Goal: Communication & Community: Answer question/provide support

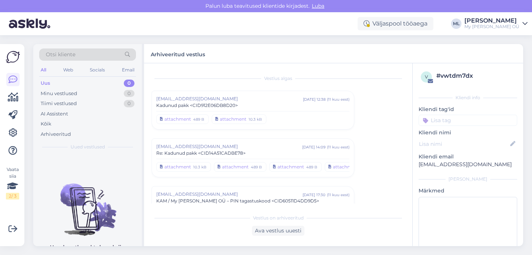
scroll to position [4582, 0]
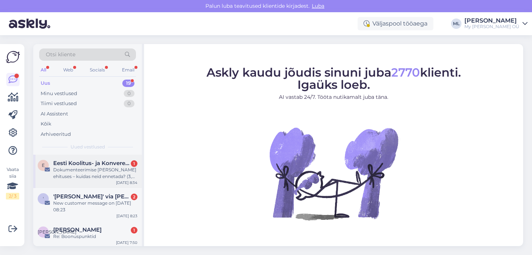
click at [97, 177] on div "Dokumenteerimise [PERSON_NAME] ehituses – kuidas neid ennetada? (3,8 TP)" at bounding box center [95, 172] width 84 height 13
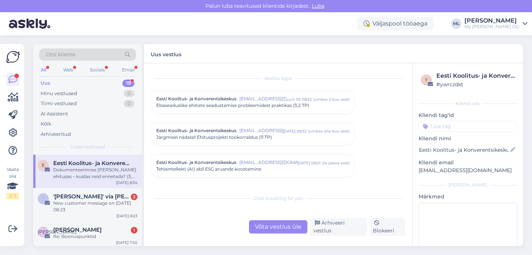
scroll to position [83, 0]
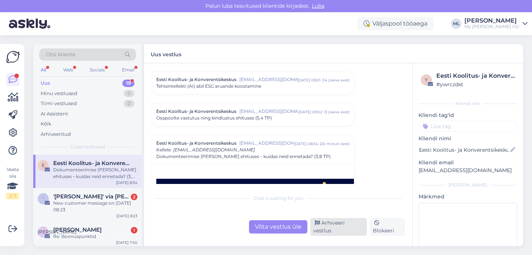
click at [326, 230] on div "Arhiveeri vestlus" at bounding box center [338, 227] width 57 height 18
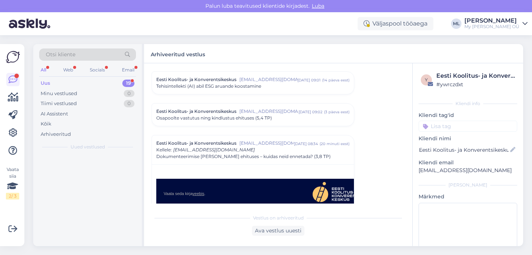
scroll to position [147, 0]
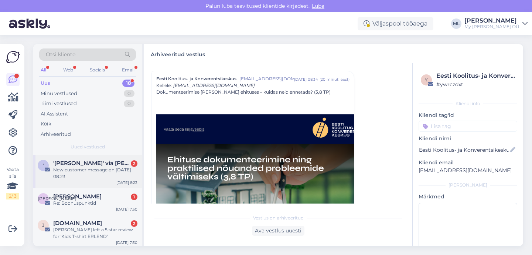
drag, startPoint x: 91, startPoint y: 169, endPoint x: 97, endPoint y: 171, distance: 7.1
click at [91, 169] on div "New customer message on [DATE] 08:23" at bounding box center [95, 172] width 84 height 13
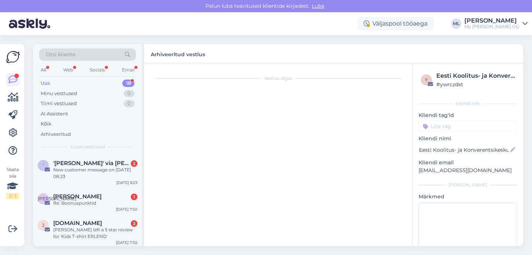
scroll to position [3134, 0]
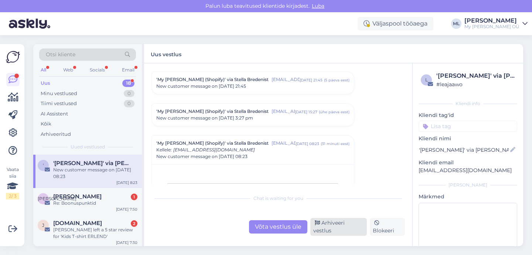
click at [330, 230] on div "Arhiveeri vestlus" at bounding box center [338, 227] width 57 height 18
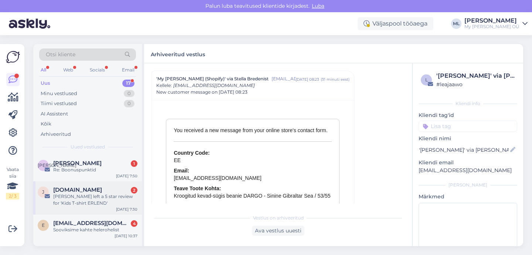
click at [67, 198] on div "[PERSON_NAME] left a 5 star review for 'Kids T-shirt ERLEND'" at bounding box center [95, 199] width 84 height 13
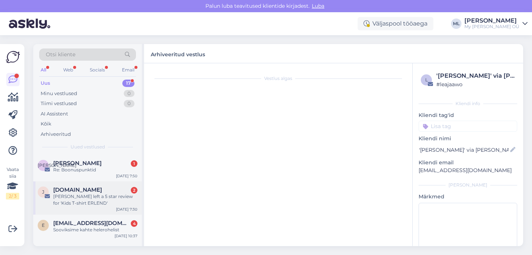
scroll to position [3103, 0]
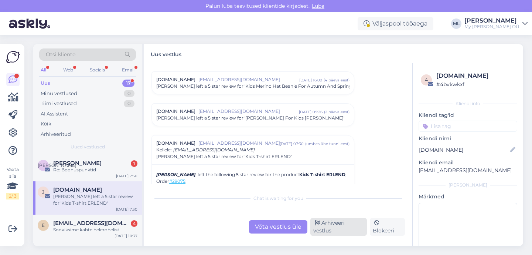
click at [338, 231] on div "Arhiveeri vestlus" at bounding box center [338, 227] width 57 height 18
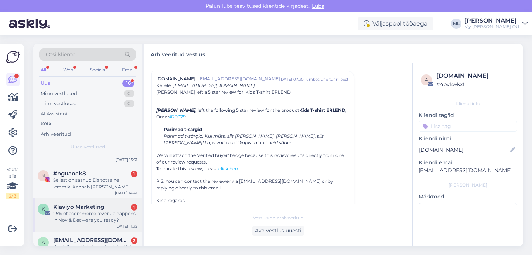
scroll to position [157, 0]
click at [80, 206] on span "Klaviyo Marketing" at bounding box center [78, 205] width 51 height 7
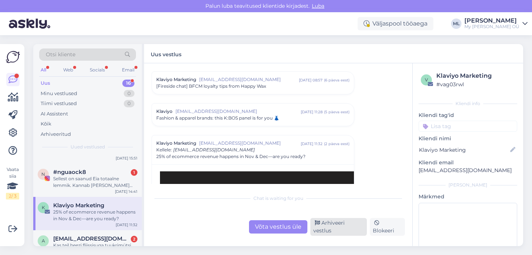
click at [320, 229] on div "Arhiveeri vestlus" at bounding box center [338, 227] width 57 height 18
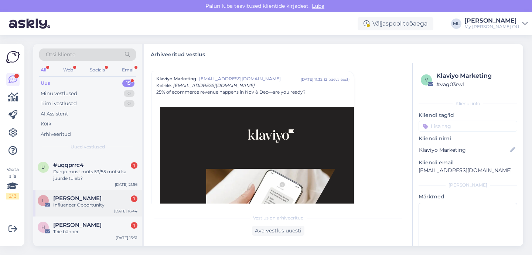
scroll to position [82, 0]
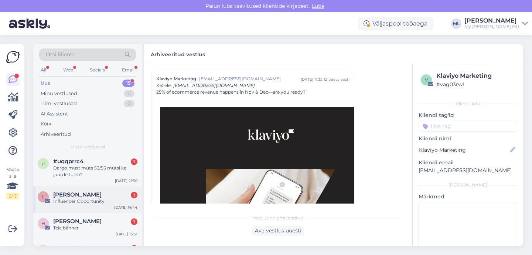
click at [80, 200] on div "Influencer Opportunity" at bounding box center [95, 201] width 84 height 7
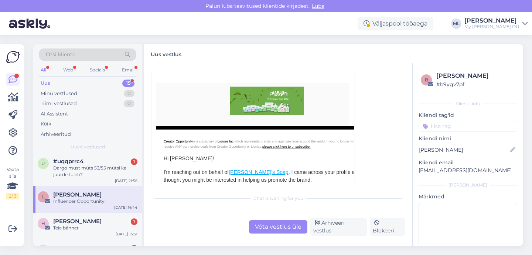
scroll to position [75, 0]
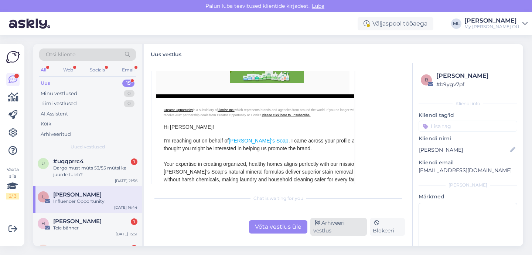
click at [322, 229] on div "Arhiveeri vestlus" at bounding box center [338, 227] width 57 height 18
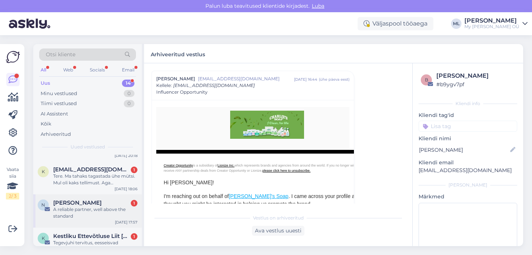
scroll to position [286, 0]
click at [86, 207] on div "A reliable partner, well above the standard" at bounding box center [95, 212] width 84 height 13
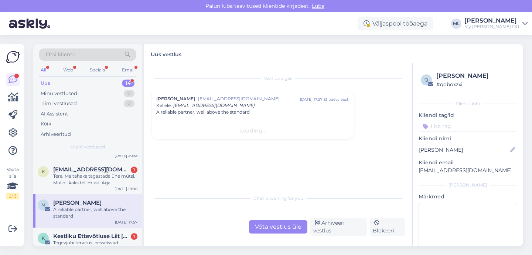
scroll to position [0, 0]
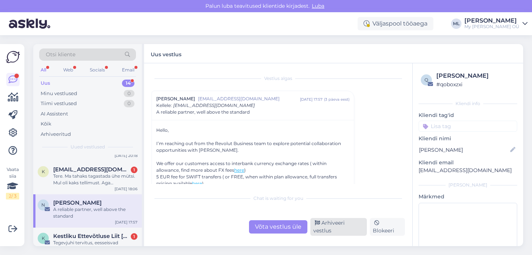
click at [332, 228] on div "Arhiveeri vestlus" at bounding box center [338, 227] width 57 height 18
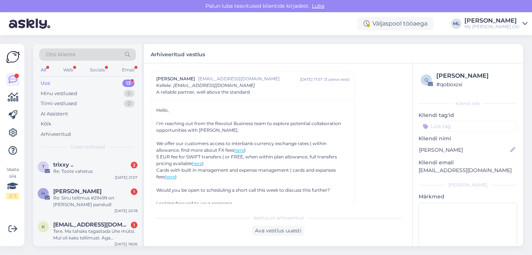
scroll to position [295, 0]
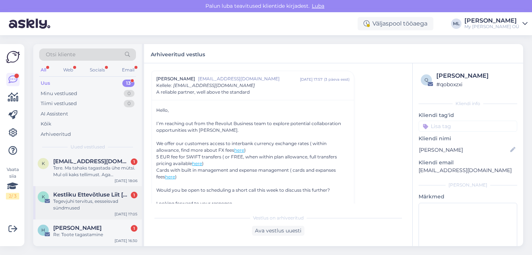
click at [85, 200] on div "Tegevjuhi tervitus, eesseisvad sündmused" at bounding box center [95, 204] width 84 height 13
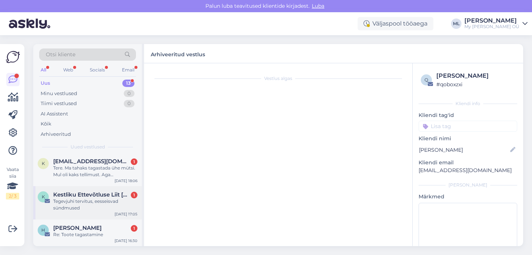
scroll to position [0, 0]
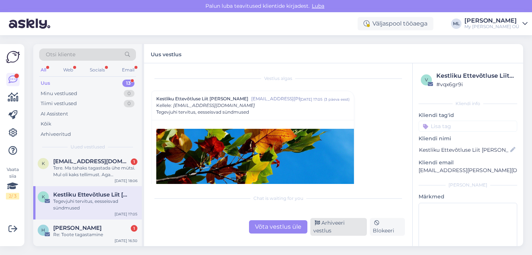
drag, startPoint x: 326, startPoint y: 232, endPoint x: 320, endPoint y: 233, distance: 6.0
click at [326, 232] on div "Arhiveeri vestlus" at bounding box center [338, 227] width 57 height 18
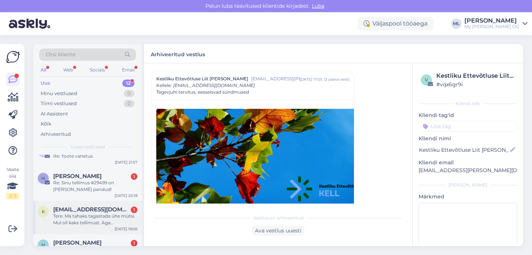
scroll to position [261, 0]
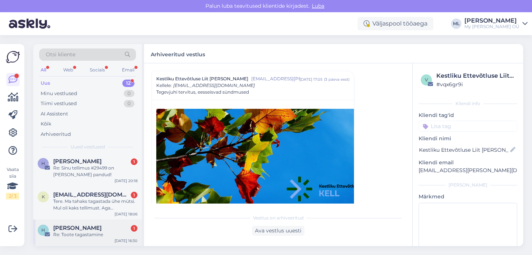
drag, startPoint x: 88, startPoint y: 231, endPoint x: 94, endPoint y: 231, distance: 5.9
click at [88, 231] on div "[PERSON_NAME] 1 Re: Toote tagastamine" at bounding box center [95, 230] width 84 height 13
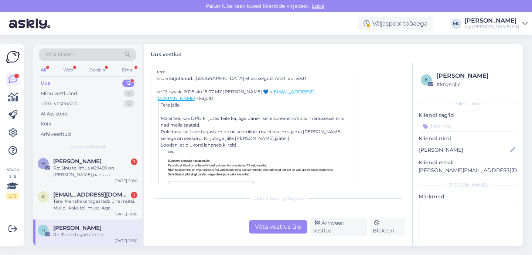
scroll to position [0, 0]
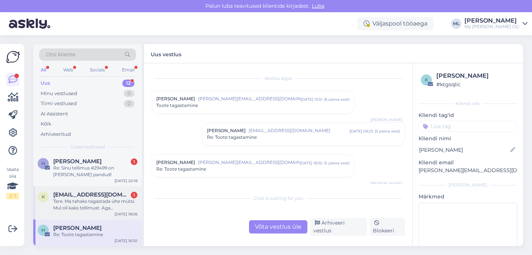
click at [101, 203] on div "Tere. Ma tahaks tagastada ühe mütsi. Mul oli kaks tellimust. Aga tagastamise in…" at bounding box center [95, 204] width 84 height 13
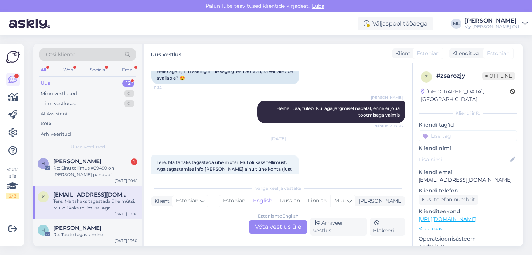
click at [269, 229] on div "Estonian to English Võta vestlus üle" at bounding box center [278, 226] width 58 height 13
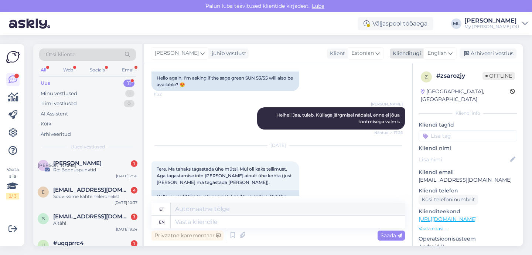
click at [448, 54] on div "English" at bounding box center [440, 53] width 33 height 12
type input "est"
drag, startPoint x: 407, startPoint y: 88, endPoint x: 317, endPoint y: 140, distance: 104.3
click at [408, 88] on link "Estonian" at bounding box center [423, 86] width 81 height 12
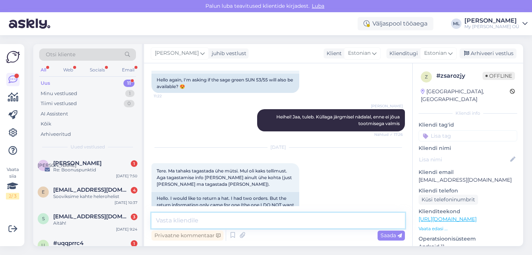
click at [202, 215] on textarea at bounding box center [279, 221] width 254 height 16
type textarea "Tere! Võite tagastada selle koodiga, mis saite :)"
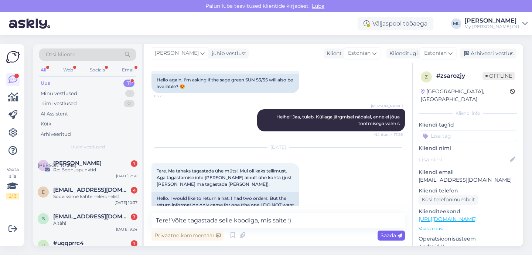
click at [398, 235] on icon at bounding box center [400, 235] width 4 height 4
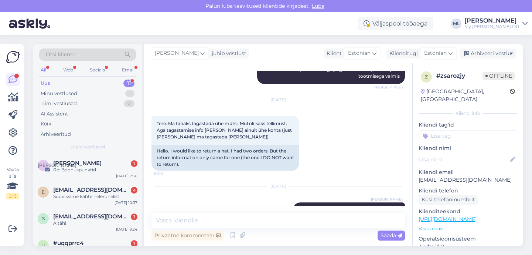
drag, startPoint x: 484, startPoint y: 53, endPoint x: 333, endPoint y: 85, distance: 154.4
click at [484, 54] on div "Arhiveeri vestlus" at bounding box center [488, 53] width 57 height 10
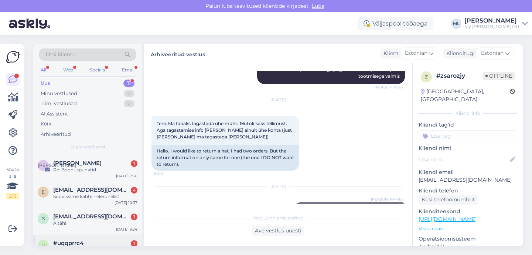
scroll to position [228, 0]
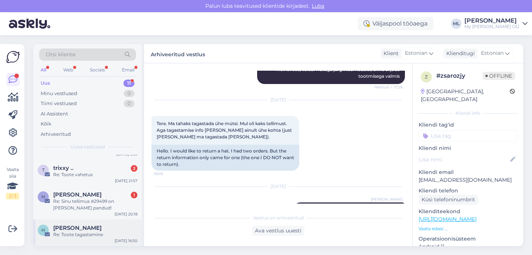
click at [85, 226] on span "[PERSON_NAME]" at bounding box center [77, 227] width 48 height 7
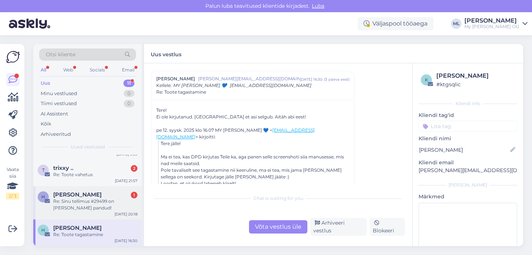
click at [75, 201] on div "Re: Sinu tellimus #29499 on [PERSON_NAME] pandud!" at bounding box center [95, 204] width 84 height 13
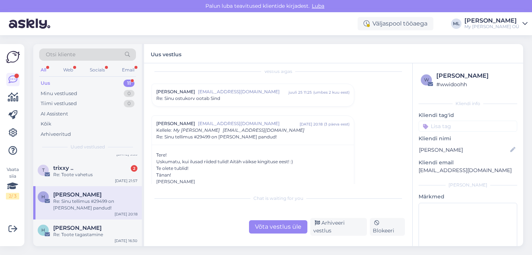
scroll to position [4, 0]
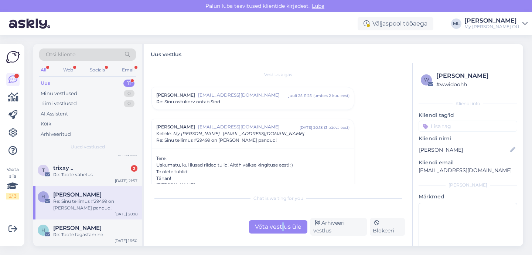
drag, startPoint x: 283, startPoint y: 228, endPoint x: 286, endPoint y: 226, distance: 4.1
click at [283, 228] on div "Võta vestlus üle" at bounding box center [278, 226] width 58 height 13
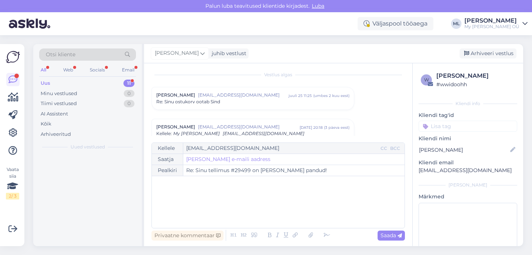
scroll to position [0, 0]
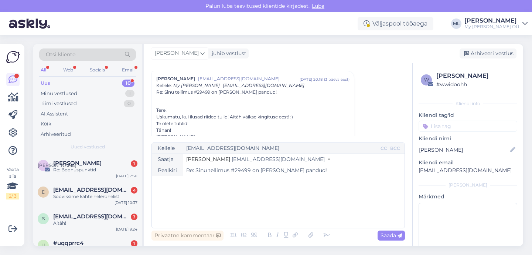
drag, startPoint x: 485, startPoint y: 52, endPoint x: 458, endPoint y: 62, distance: 29.3
click at [485, 52] on div "Arhiveeri vestlus" at bounding box center [488, 53] width 57 height 10
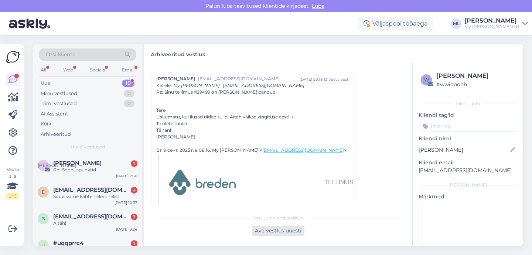
click at [275, 231] on div "Ava vestlus uuesti" at bounding box center [278, 230] width 52 height 10
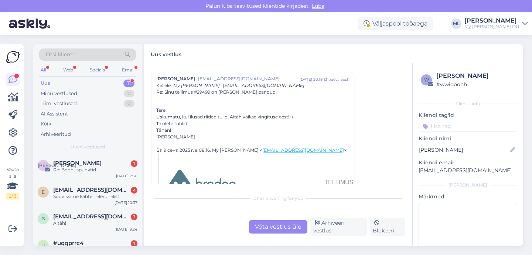
click at [290, 230] on div "Võta vestlus üle" at bounding box center [278, 226] width 58 height 13
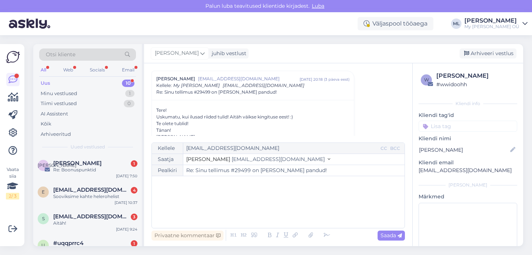
click at [257, 160] on button "Stella [EMAIL_ADDRESS][DOMAIN_NAME]" at bounding box center [258, 159] width 144 height 8
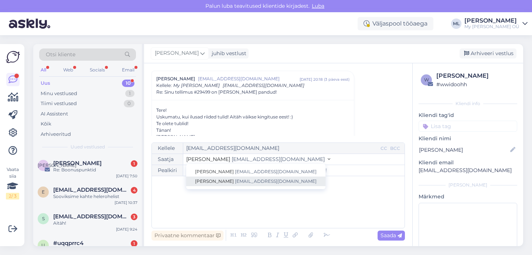
click at [235, 180] on span "[EMAIL_ADDRESS][DOMAIN_NAME]" at bounding box center [276, 181] width 82 height 6
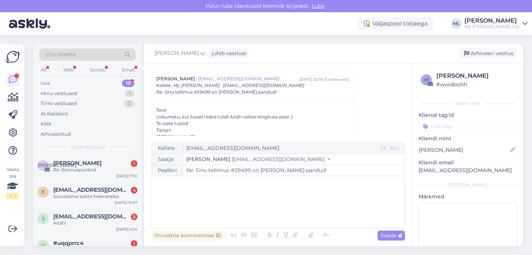
click at [201, 195] on div "﻿" at bounding box center [278, 202] width 245 height 44
click at [221, 193] on p "[PERSON_NAME], et meeldivad :)" at bounding box center [278, 197] width 245 height 8
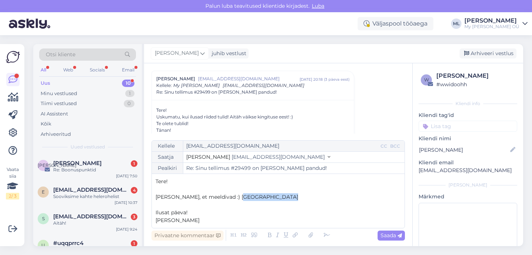
click at [247, 196] on p "[PERSON_NAME], et meeldivad :) [GEOGRAPHIC_DATA]" at bounding box center [278, 197] width 245 height 8
click at [395, 235] on span "Saada" at bounding box center [391, 235] width 21 height 7
type input "Re: Re: Sinu tellimus #29499 on [PERSON_NAME] pandud!"
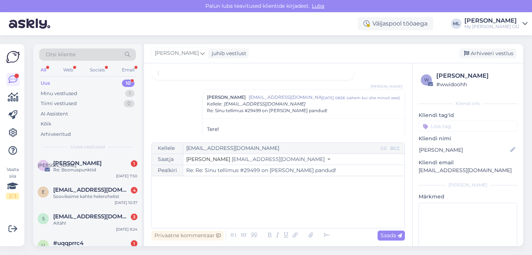
drag, startPoint x: 470, startPoint y: 50, endPoint x: 422, endPoint y: 58, distance: 48.0
click at [470, 50] on div "Arhiveeri vestlus" at bounding box center [488, 53] width 57 height 10
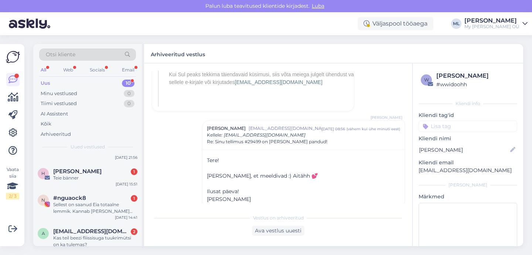
scroll to position [195, 0]
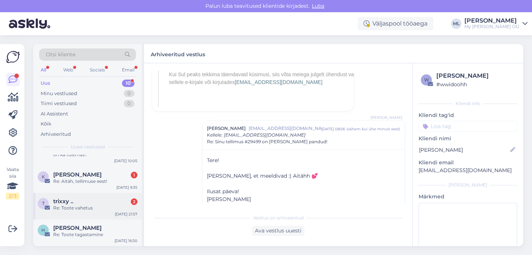
click at [77, 206] on div "Re: Toote vahetus" at bounding box center [95, 207] width 84 height 7
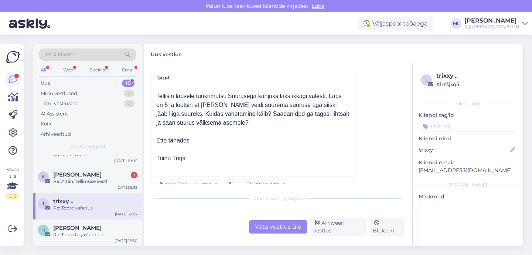
scroll to position [211, 0]
click at [82, 202] on div "trixxy .." at bounding box center [95, 201] width 84 height 7
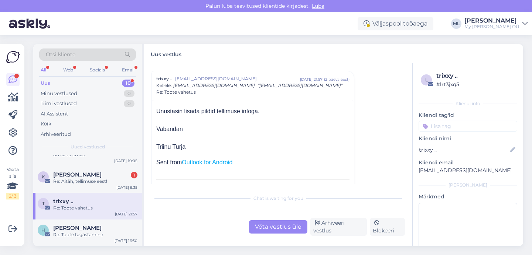
click at [279, 227] on div "Võta vestlus üle" at bounding box center [278, 226] width 58 height 13
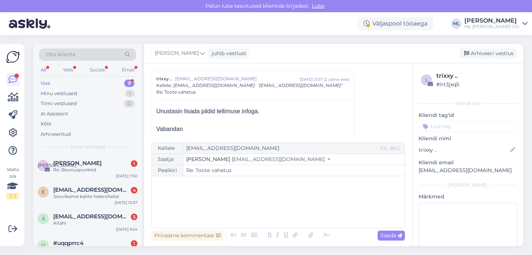
click at [223, 156] on button "Stella [EMAIL_ADDRESS][DOMAIN_NAME]" at bounding box center [258, 159] width 144 height 8
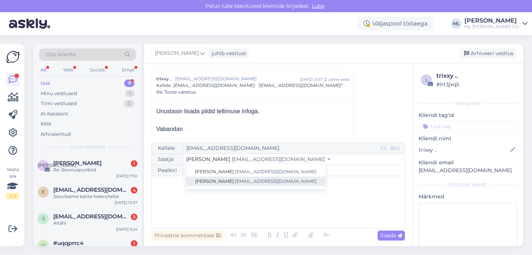
drag, startPoint x: 217, startPoint y: 179, endPoint x: 203, endPoint y: 193, distance: 19.3
click at [235, 179] on span "[EMAIL_ADDRESS][DOMAIN_NAME]" at bounding box center [276, 181] width 82 height 6
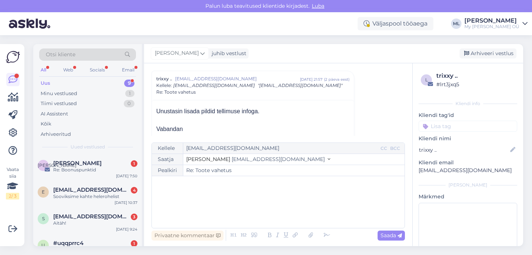
click at [240, 160] on span "[EMAIL_ADDRESS][DOMAIN_NAME]" at bounding box center [278, 159] width 93 height 7
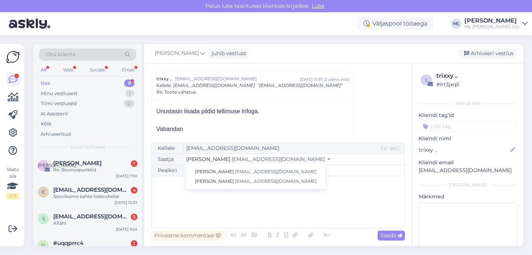
click at [183, 194] on div "﻿" at bounding box center [278, 202] width 245 height 44
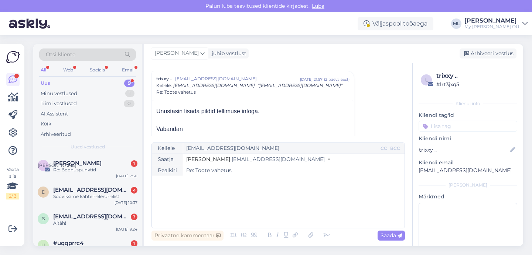
scroll to position [12, 0]
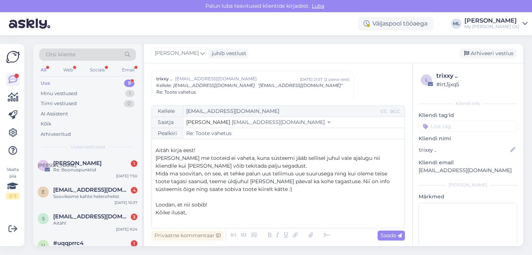
click at [194, 214] on p "Kõike ilusat," at bounding box center [278, 212] width 245 height 8
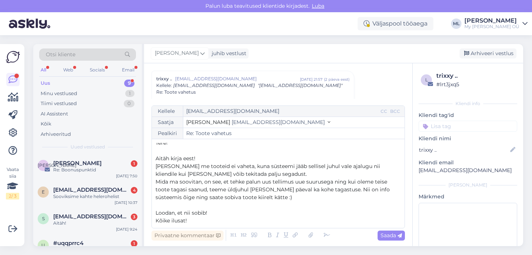
scroll to position [0, 0]
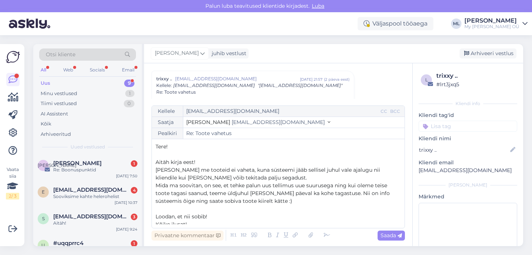
click at [391, 235] on span "Saada" at bounding box center [391, 235] width 21 height 7
type input "Re: Re: Toote vahetus"
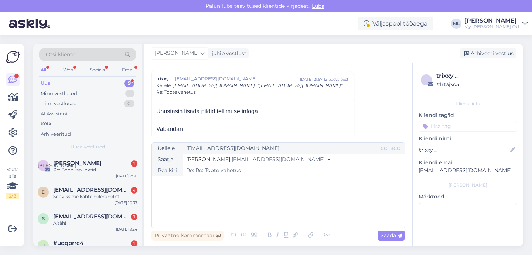
scroll to position [333, 0]
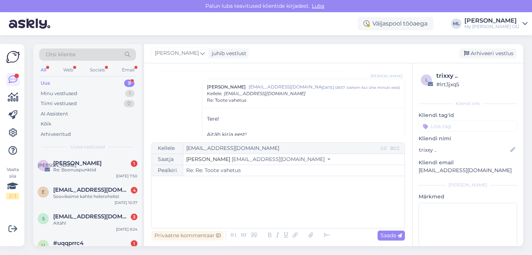
drag, startPoint x: 486, startPoint y: 54, endPoint x: 474, endPoint y: 57, distance: 12.6
click at [486, 54] on div "Arhiveeri vestlus" at bounding box center [488, 53] width 57 height 10
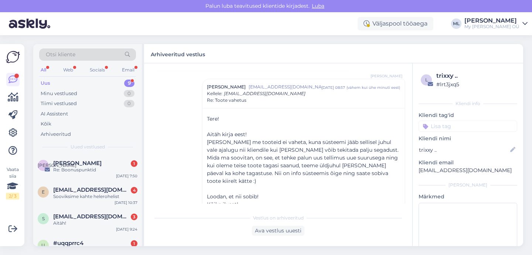
scroll to position [168, 0]
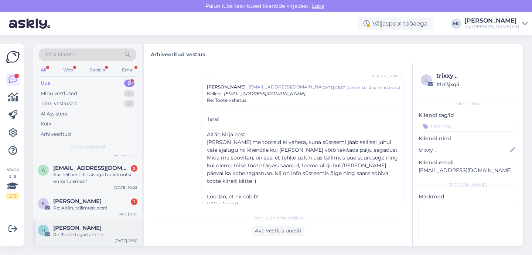
click at [78, 228] on span "[PERSON_NAME]" at bounding box center [77, 227] width 48 height 7
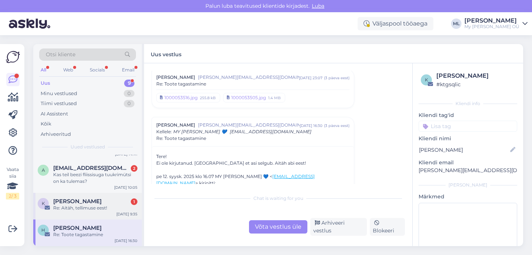
click at [85, 204] on div "Re: Aitäh, tellimuse eest!" at bounding box center [95, 207] width 84 height 7
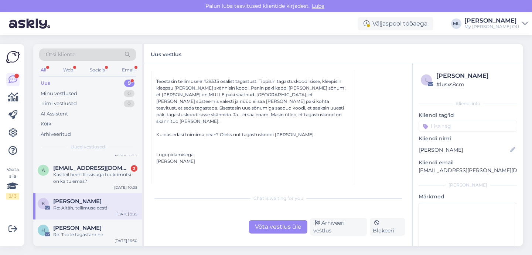
scroll to position [61, 0]
click at [210, 81] on div "Teostasin tellimusele #29333 osalist tagastust. Tippisin tagastuskoodi sisse, k…" at bounding box center [252, 102] width 193 height 47
click at [211, 82] on div "Teostasin tellimusele #29333 osalist tagastust. Tippisin tagastuskoodi sisse, k…" at bounding box center [252, 102] width 193 height 47
drag, startPoint x: 203, startPoint y: 82, endPoint x: 213, endPoint y: 82, distance: 9.3
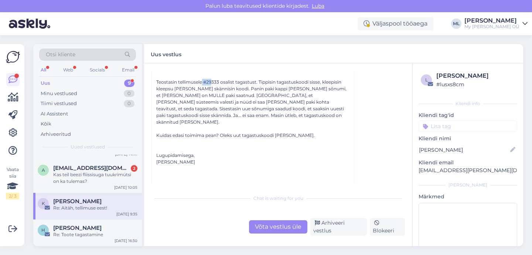
click at [213, 82] on div "Teostasin tellimusele #29333 osalist tagastust. Tippisin tagastuskoodi sisse, k…" at bounding box center [252, 102] width 193 height 47
click at [217, 111] on div "Teostasin tellimusele #29333 osalist tagastust. Tippisin tagastuskoodi sisse, k…" at bounding box center [252, 102] width 193 height 47
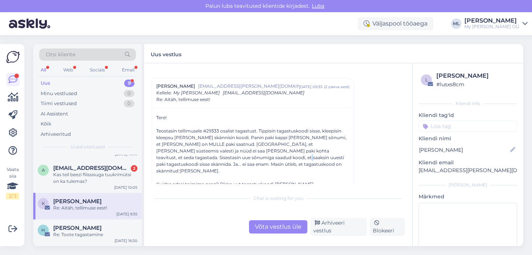
scroll to position [13, 0]
click at [206, 129] on div "Teostasin tellimusele #29333 osalist tagastust. Tippisin tagastuskoodi sisse, k…" at bounding box center [252, 150] width 193 height 47
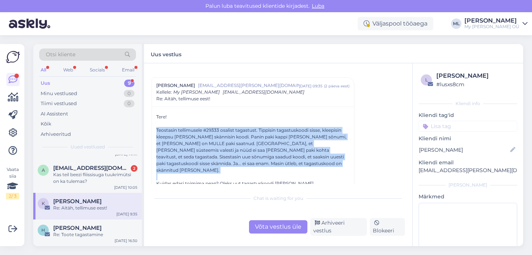
click at [206, 129] on div "Teostasin tellimusele #29333 osalist tagastust. Tippisin tagastuskoodi sisse, k…" at bounding box center [252, 150] width 193 height 47
click at [209, 129] on div "Teostasin tellimusele #29333 osalist tagastust. Tippisin tagastuskoodi sisse, k…" at bounding box center [252, 150] width 193 height 47
click at [222, 128] on div "Teostasin tellimusele #29333 osalist tagastust. Tippisin tagastuskoodi sisse, k…" at bounding box center [252, 150] width 193 height 47
drag, startPoint x: 220, startPoint y: 134, endPoint x: 222, endPoint y: 121, distance: 13.6
click at [220, 134] on div "Teostasin tellimusele #29333 osalist tagastust. Tippisin tagastuskoodi sisse, k…" at bounding box center [252, 150] width 193 height 47
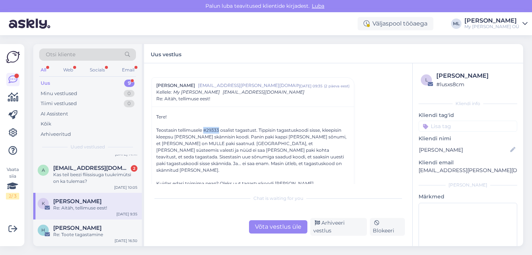
drag, startPoint x: 219, startPoint y: 129, endPoint x: 203, endPoint y: 130, distance: 15.5
click at [203, 130] on div "Teostasin tellimusele #29333 osalist tagastust. Tippisin tagastuskoodi sisse, k…" at bounding box center [252, 150] width 193 height 47
copy div "#29333"
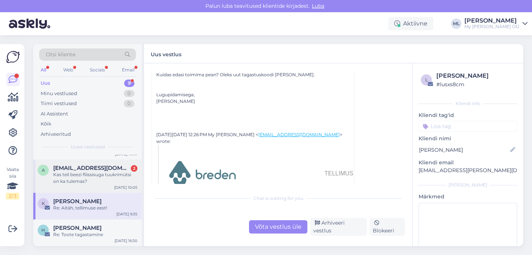
scroll to position [133, 0]
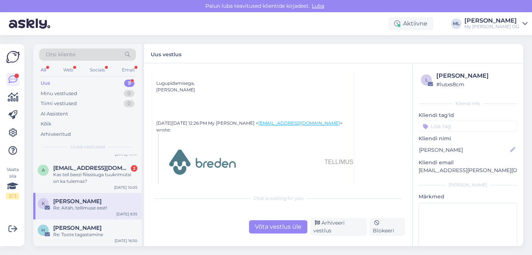
click at [83, 205] on div "Re: Aitäh, tellimuse eest!" at bounding box center [95, 207] width 84 height 7
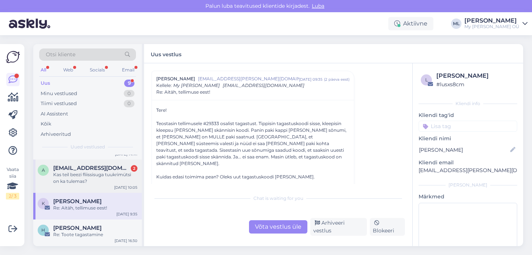
click at [90, 177] on div "Kas teil beezi fliissisuga tuukrimütsi on ka tulemas?" at bounding box center [95, 177] width 84 height 13
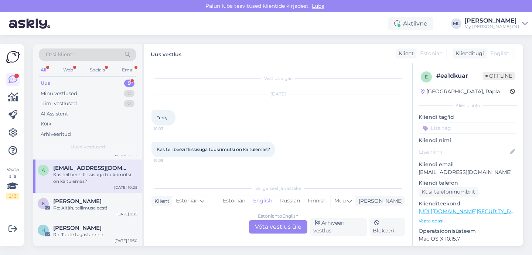
click at [283, 231] on div "Estonian to English Võta vestlus üle" at bounding box center [278, 226] width 58 height 13
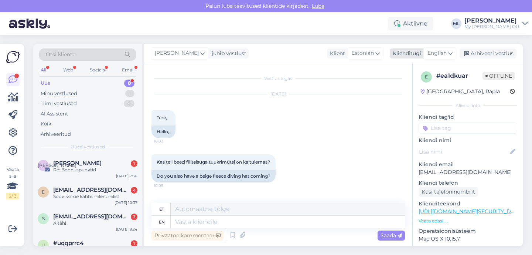
click at [445, 52] on span "English" at bounding box center [437, 53] width 19 height 8
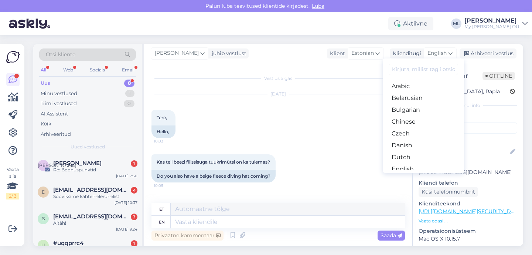
type input "t"
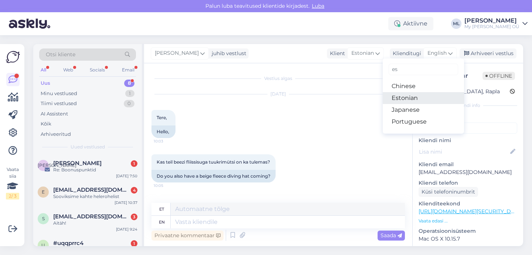
type input "es"
click at [410, 95] on link "Estonian" at bounding box center [423, 98] width 81 height 12
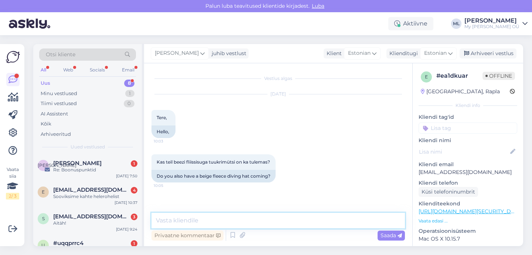
click at [208, 225] on textarea at bounding box center [279, 221] width 254 height 16
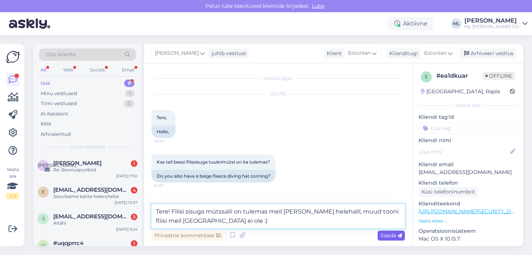
type textarea "Tere! Fliisi sisuga mütssalli on tulemas meil [PERSON_NAME] helehalli, muud too…"
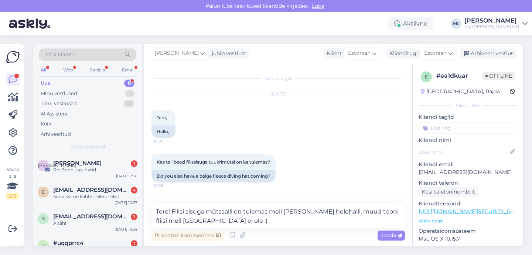
click at [394, 235] on span "Saada" at bounding box center [391, 235] width 21 height 7
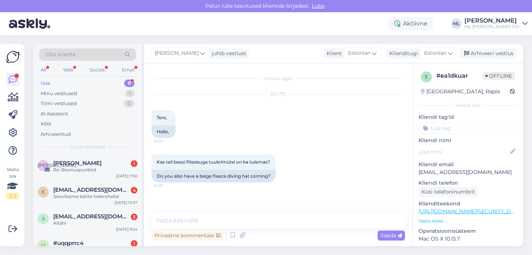
scroll to position [38, 0]
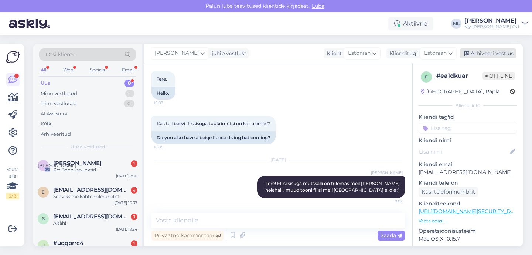
drag, startPoint x: 477, startPoint y: 53, endPoint x: 471, endPoint y: 55, distance: 6.5
click at [477, 53] on div "Arhiveeri vestlus" at bounding box center [488, 53] width 57 height 10
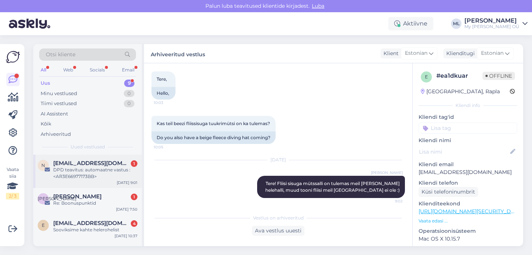
click at [74, 171] on div "DPD teavitus: automaatne vastus :<AR3E66977173BB>" at bounding box center [95, 172] width 84 height 13
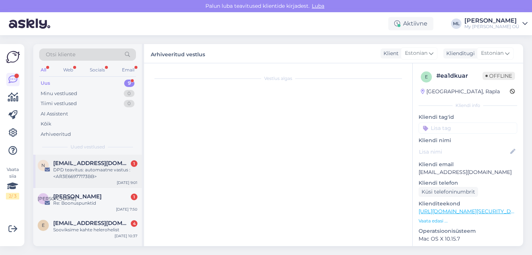
scroll to position [2499, 0]
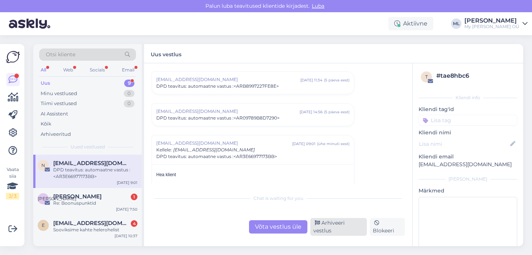
click at [339, 228] on div "Arhiveeri vestlus" at bounding box center [338, 227] width 57 height 18
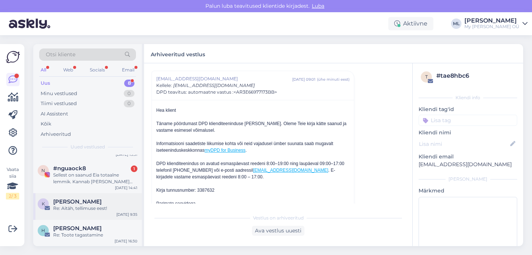
scroll to position [135, 0]
click at [81, 174] on div "Sellest on saanud Eia totaalne lemmik. Kannab [PERSON_NAME] [PERSON_NAME] ilmag…" at bounding box center [95, 177] width 84 height 13
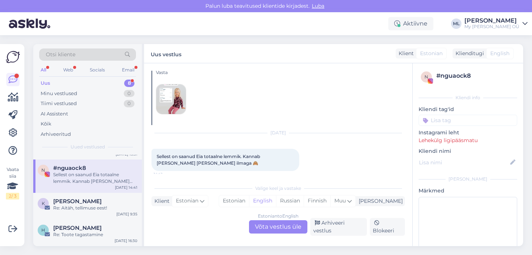
scroll to position [21, 0]
click at [285, 230] on div "Estonian to English Võta vestlus üle" at bounding box center [278, 226] width 58 height 13
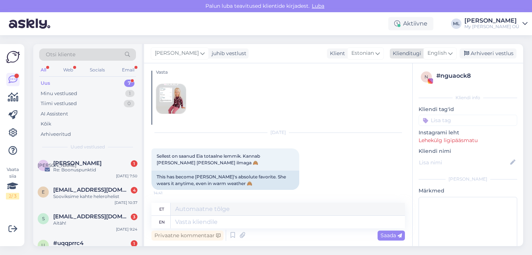
click at [434, 57] on span "English" at bounding box center [437, 53] width 19 height 8
type input "est"
click at [401, 82] on link "Estonian" at bounding box center [423, 86] width 81 height 12
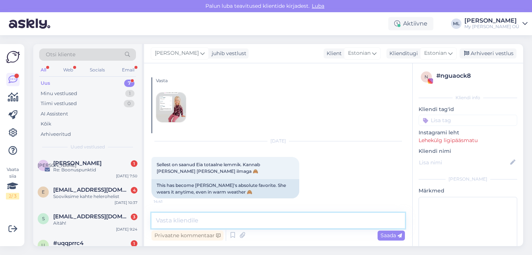
click at [217, 218] on textarea at bounding box center [279, 221] width 254 height 16
type textarea "Tere! Nii äge, aitähh 🥰"
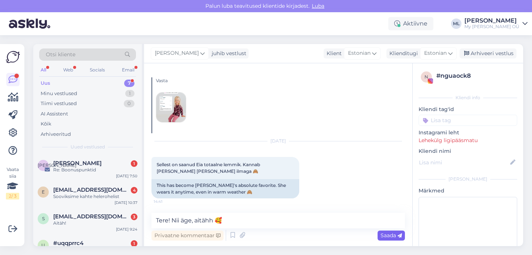
click at [398, 234] on icon at bounding box center [400, 235] width 4 height 4
click at [486, 53] on div "Arhiveeri vestlus" at bounding box center [488, 53] width 57 height 10
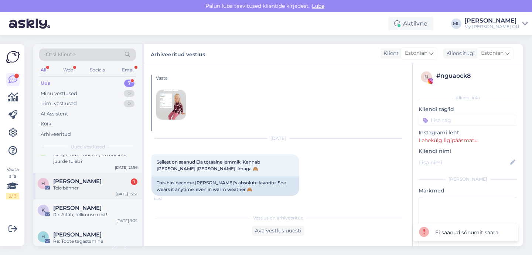
scroll to position [102, 0]
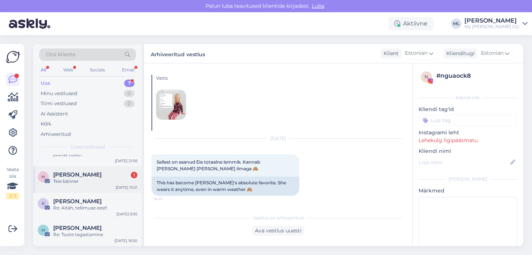
click at [77, 185] on div "H [PERSON_NAME] 1 [PERSON_NAME] bänner [DATE] 15:51" at bounding box center [87, 179] width 109 height 27
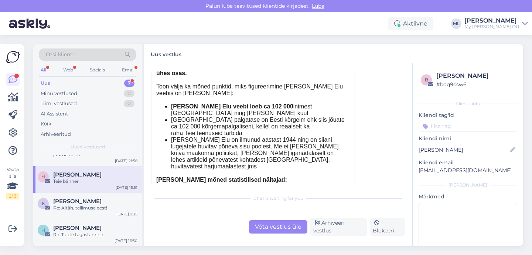
scroll to position [234, 0]
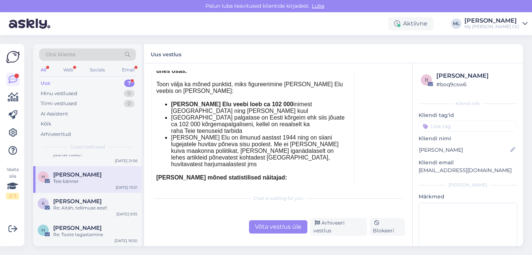
drag, startPoint x: 326, startPoint y: 230, endPoint x: 316, endPoint y: 234, distance: 10.3
click at [325, 231] on div "Arhiveeri vestlus" at bounding box center [338, 227] width 57 height 18
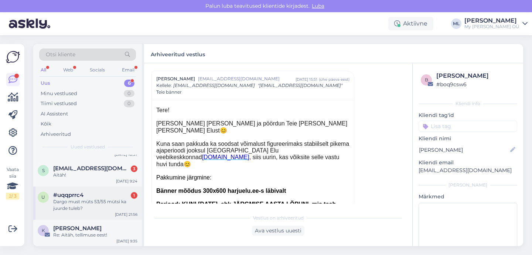
scroll to position [75, 0]
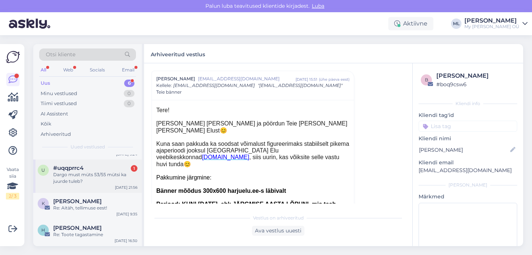
click at [90, 184] on div "Dargo must müts 53/55 mütsi ka juurde tuleb?" at bounding box center [95, 177] width 84 height 13
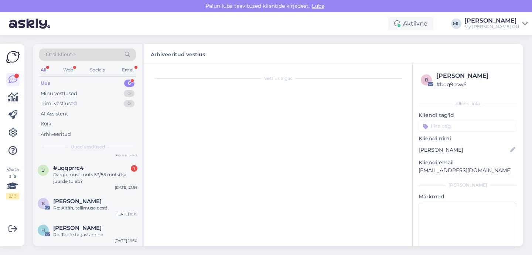
scroll to position [5231, 0]
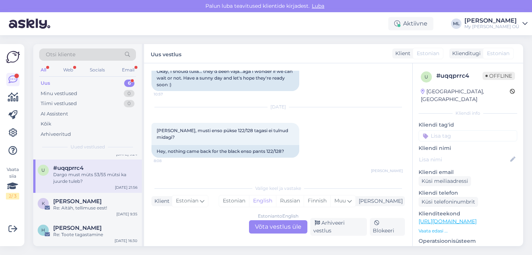
click at [68, 186] on div "u #uqqprrc4 Dargo must müts 53/55 mütsi ka juurde tuleb? [DATE] 21:56" at bounding box center [87, 175] width 109 height 33
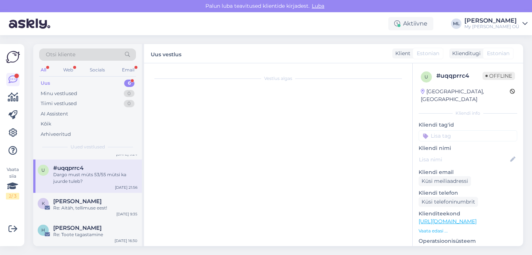
scroll to position [0, 0]
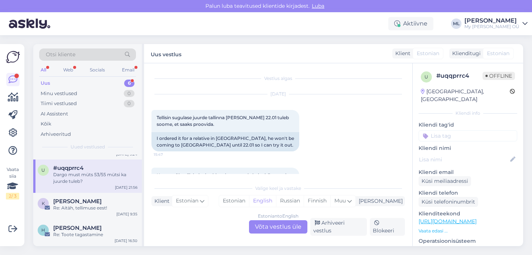
click at [94, 183] on div "Dargo must müts 53/55 mütsi ka juurde tuleb?" at bounding box center [95, 177] width 84 height 13
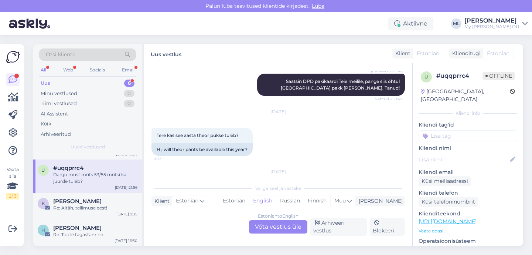
scroll to position [5231, 0]
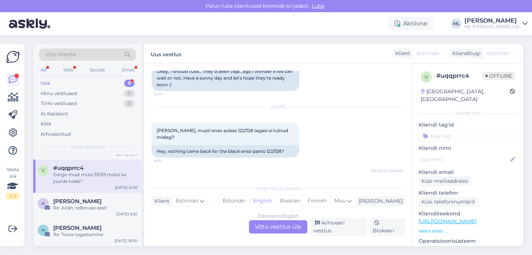
click at [280, 233] on div "Estonian to English Võta vestlus üle" at bounding box center [278, 226] width 58 height 13
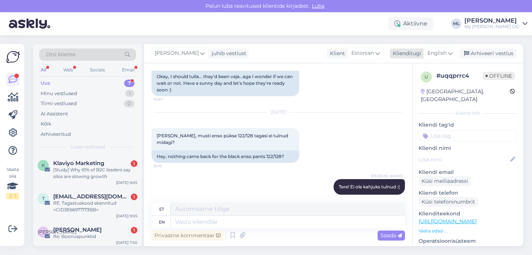
click at [441, 56] on span "English" at bounding box center [437, 53] width 19 height 8
type input "est"
click at [404, 88] on link "Estonian" at bounding box center [423, 86] width 81 height 12
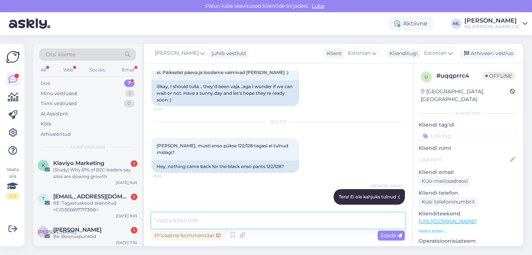
click at [166, 218] on textarea at bounding box center [279, 221] width 254 height 16
type textarea "Tere! Jaa, paari päeva jooksul tuleb e-poodi :)"
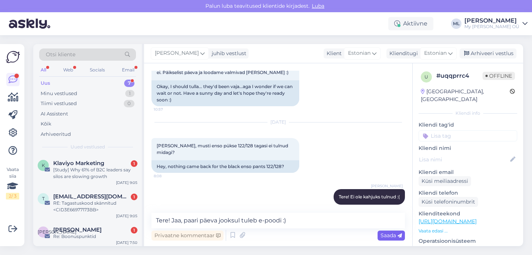
click at [390, 231] on div "Saada" at bounding box center [391, 235] width 27 height 10
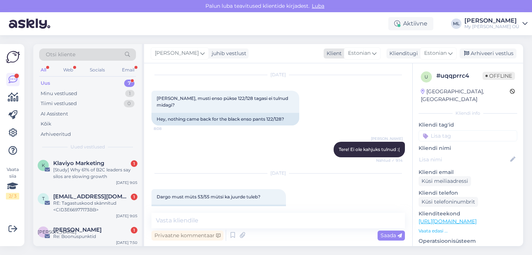
drag, startPoint x: 475, startPoint y: 51, endPoint x: 430, endPoint y: 58, distance: 45.6
click at [475, 51] on div "Arhiveeri vestlus" at bounding box center [488, 53] width 57 height 10
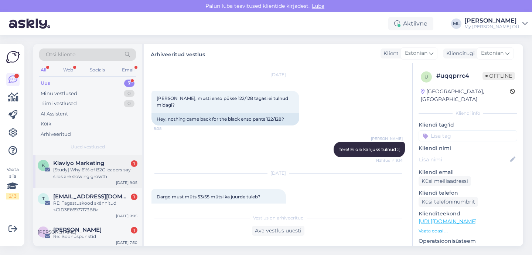
click at [81, 168] on div "[Study] Why 61% of B2C leaders say silos are slowing growth" at bounding box center [95, 172] width 84 height 13
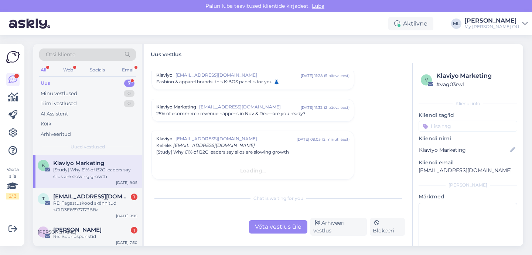
scroll to position [877, 0]
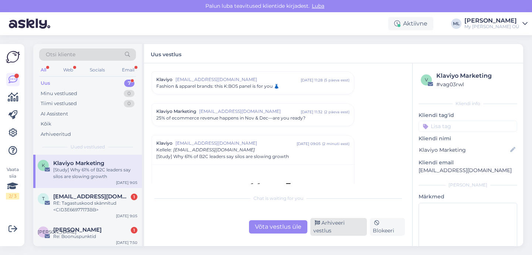
click at [338, 228] on div "Arhiveeri vestlus" at bounding box center [338, 227] width 57 height 18
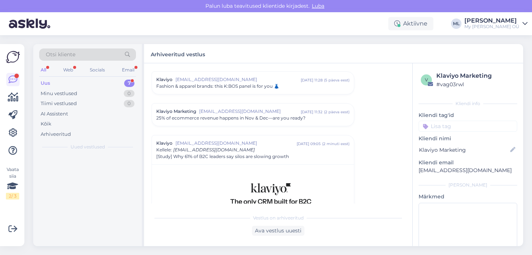
scroll to position [942, 0]
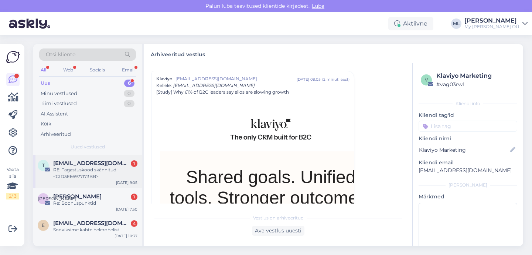
click at [77, 164] on span "[EMAIL_ADDRESS][DOMAIN_NAME]" at bounding box center [91, 163] width 77 height 7
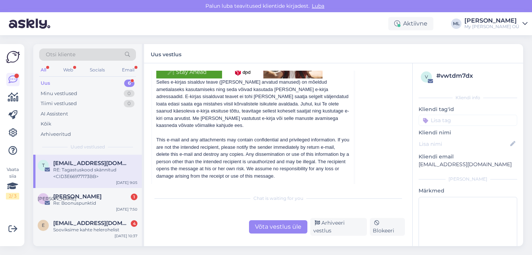
scroll to position [4818, 0]
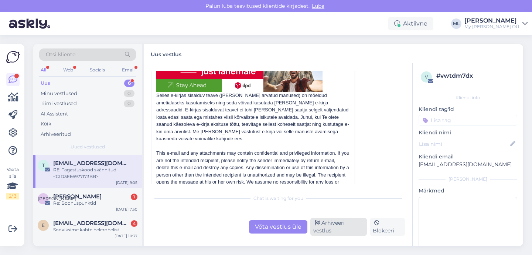
click at [345, 227] on div "Arhiveeri vestlus" at bounding box center [338, 227] width 57 height 18
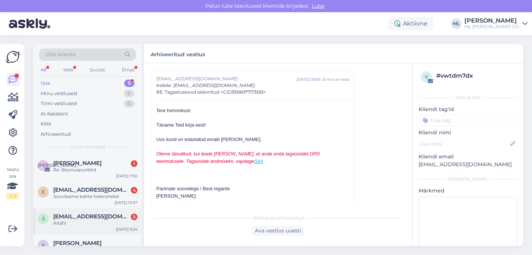
scroll to position [42, 0]
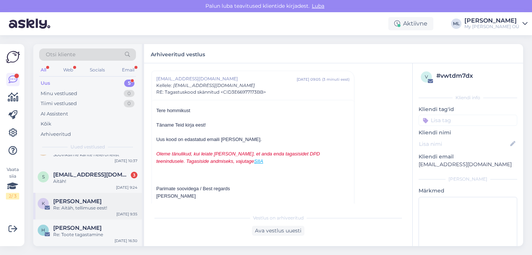
click at [74, 206] on div "Re: Aitäh, tellimuse eest!" at bounding box center [95, 207] width 84 height 7
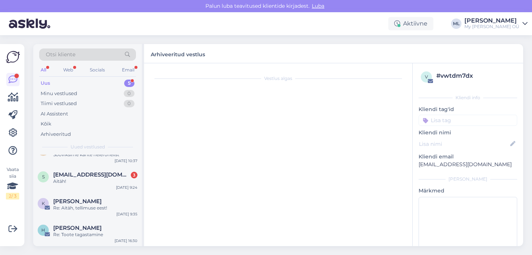
scroll to position [0, 0]
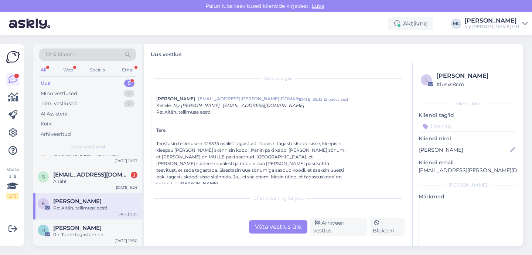
click at [275, 223] on div "Võta vestlus üle" at bounding box center [278, 226] width 58 height 13
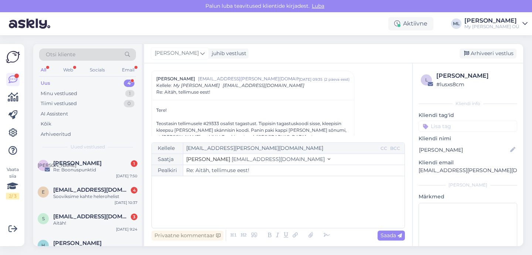
click at [228, 162] on button "Stella [EMAIL_ADDRESS][DOMAIN_NAME]" at bounding box center [258, 159] width 144 height 8
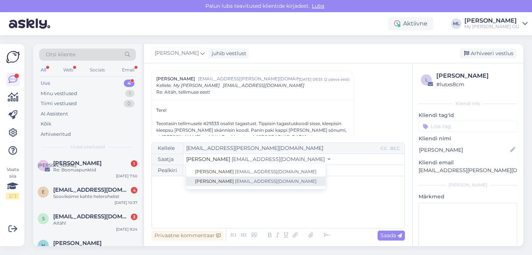
drag, startPoint x: 220, startPoint y: 183, endPoint x: 200, endPoint y: 192, distance: 22.8
click at [235, 183] on span "[EMAIL_ADDRESS][DOMAIN_NAME]" at bounding box center [276, 181] width 82 height 6
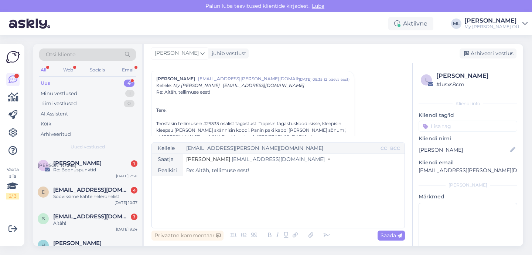
click at [200, 192] on div "﻿" at bounding box center [278, 202] width 245 height 44
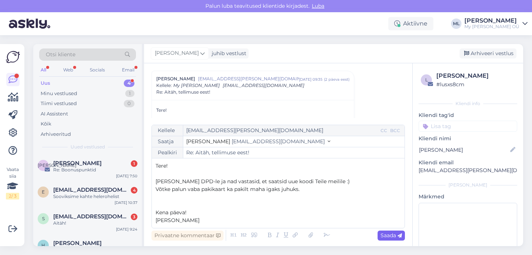
drag, startPoint x: 393, startPoint y: 236, endPoint x: 388, endPoint y: 242, distance: 7.6
click at [393, 236] on span "Saada" at bounding box center [391, 235] width 21 height 7
type input "Re: Aitäh, tellimuse eest!"
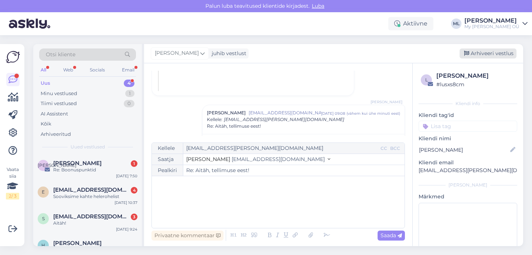
click at [495, 50] on div "Arhiveeri vestlus" at bounding box center [488, 53] width 57 height 10
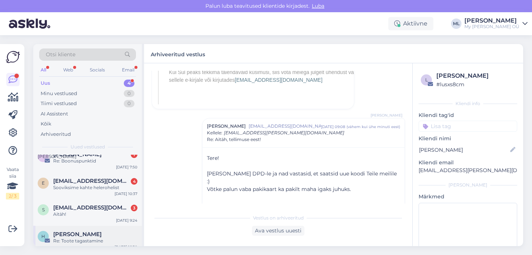
scroll to position [15, 0]
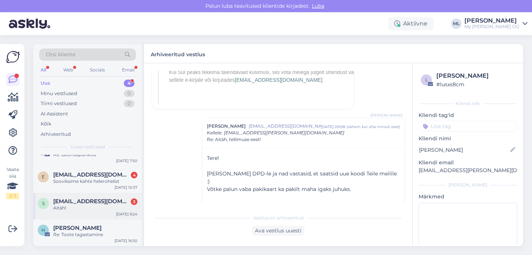
click at [87, 209] on div "Aitäh!" at bounding box center [95, 207] width 84 height 7
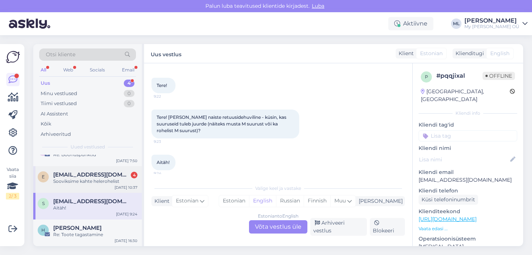
click at [88, 177] on span "[EMAIL_ADDRESS][DOMAIN_NAME]" at bounding box center [91, 174] width 77 height 7
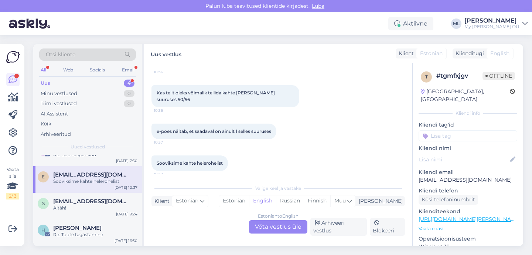
scroll to position [57, 0]
click at [279, 227] on div "Estonian to English Võta vestlus üle" at bounding box center [278, 226] width 58 height 13
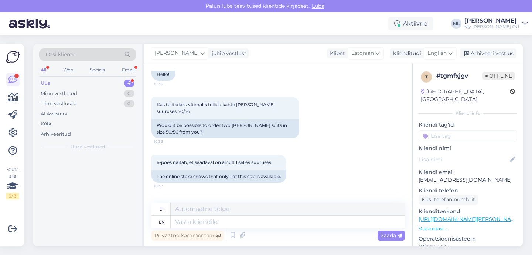
scroll to position [0, 0]
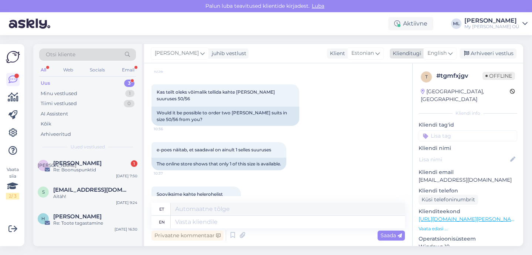
click at [433, 56] on span "English" at bounding box center [437, 53] width 19 height 8
type input "est"
click at [419, 82] on link "Estonian" at bounding box center [423, 86] width 81 height 12
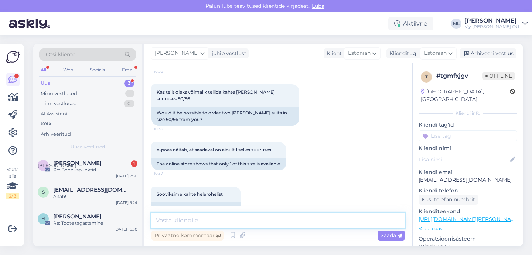
click at [222, 222] on textarea at bounding box center [279, 221] width 254 height 16
click at [222, 218] on textarea "Tere! On plaanis täitsa ja tulevad e-poodi järgmisel nädalal :)" at bounding box center [279, 221] width 254 height 16
click at [172, 218] on textarea "Tere! On plaanis ja tulevad e-poodi järgmisel nädalal :)" at bounding box center [279, 221] width 254 height 16
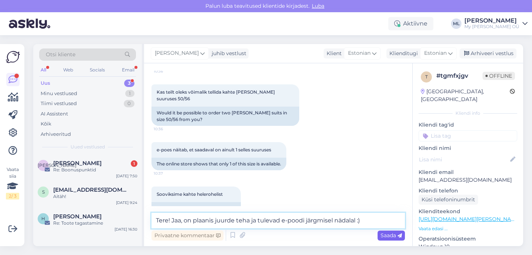
type textarea "Tere! Jaa, on plaanis juurde teha ja tulevad e-poodi järgmisel nädalal :)"
click at [396, 235] on span "Saada" at bounding box center [391, 235] width 21 height 7
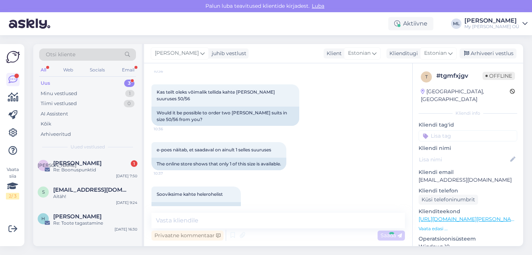
scroll to position [140, 0]
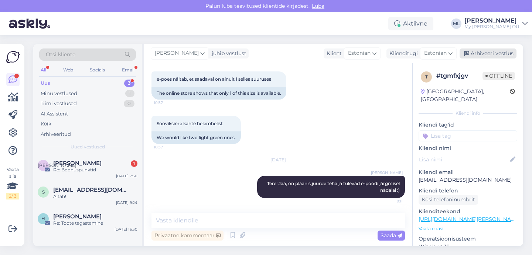
click at [471, 52] on div "Arhiveeri vestlus" at bounding box center [488, 53] width 57 height 10
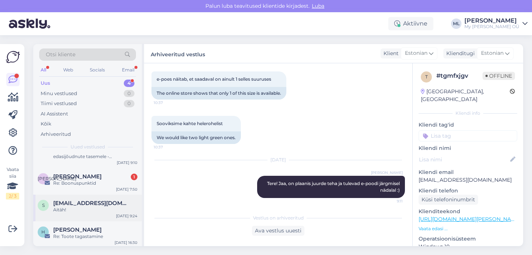
scroll to position [22, 0]
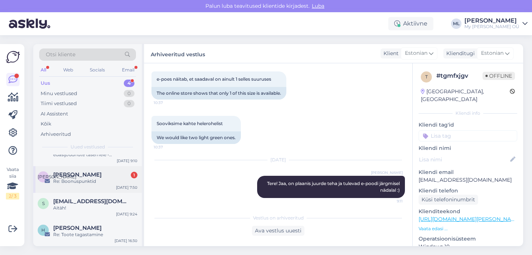
click at [95, 173] on span "[PERSON_NAME]" at bounding box center [77, 174] width 48 height 7
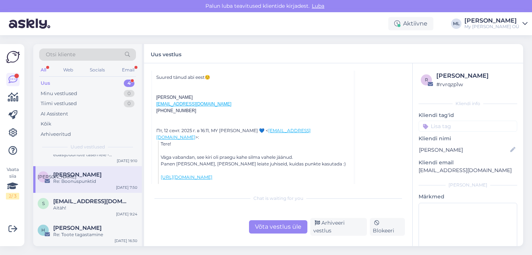
scroll to position [396, 0]
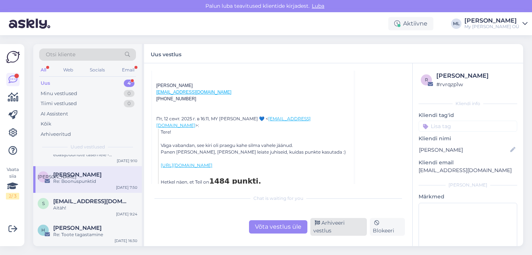
click at [347, 226] on div "Arhiveeri vestlus" at bounding box center [338, 227] width 57 height 18
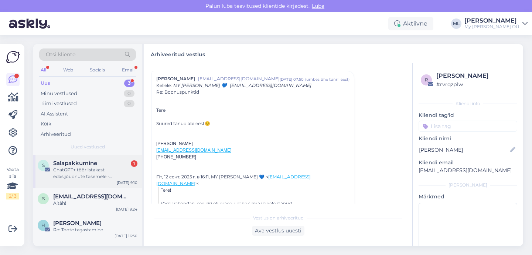
click at [76, 172] on div "ChatGPT+ tööriistakast: edasijõudnute tasemele • Andmekaitse regulatiivne maast…" at bounding box center [95, 172] width 84 height 13
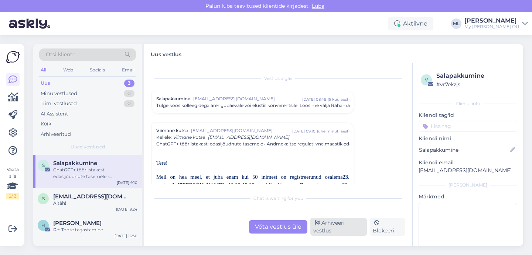
click at [335, 225] on div "Arhiveeri vestlus" at bounding box center [338, 227] width 57 height 18
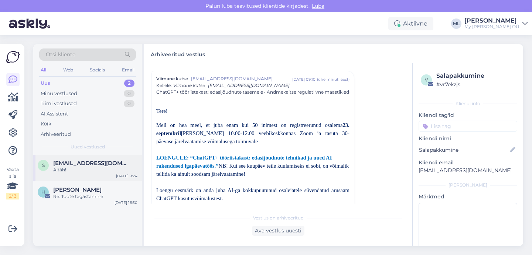
click at [91, 163] on span "[EMAIL_ADDRESS][DOMAIN_NAME]" at bounding box center [91, 163] width 77 height 7
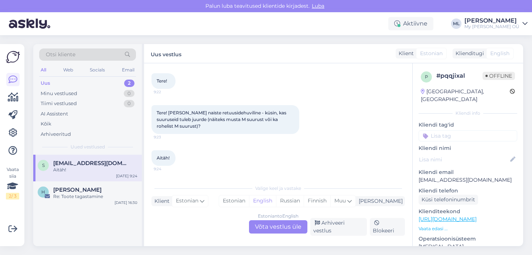
scroll to position [32, 0]
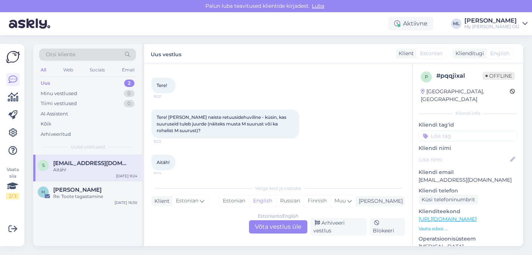
click at [286, 225] on div "Estonian to English Võta vestlus üle" at bounding box center [278, 226] width 58 height 13
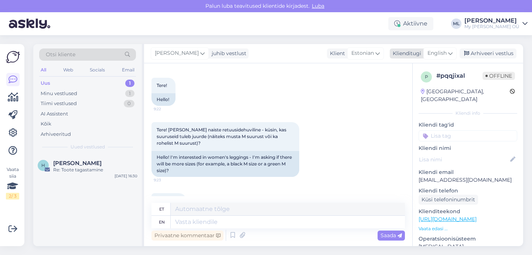
click at [437, 51] on span "English" at bounding box center [437, 53] width 19 height 8
type input "est"
click at [414, 84] on link "Estonian" at bounding box center [423, 86] width 81 height 12
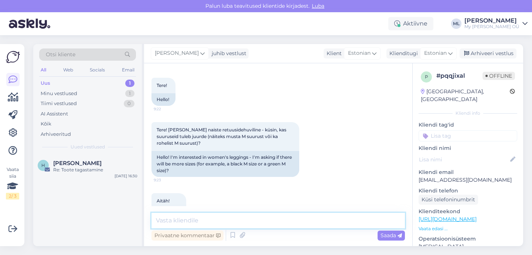
click at [190, 222] on textarea at bounding box center [279, 221] width 254 height 16
click at [189, 220] on textarea "Tere! Tuleb juurde ilmselt järgmisel nädalal :)" at bounding box center [279, 221] width 254 height 16
drag, startPoint x: 174, startPoint y: 217, endPoint x: 189, endPoint y: 228, distance: 18.4
click at [173, 217] on textarea "Tere! Tuleb juurde ilmselt järgmisel nädalal :)" at bounding box center [279, 221] width 254 height 16
type textarea "Tere! Jaa, tuleb juurde ilmselt järgmisel nädalal :)"
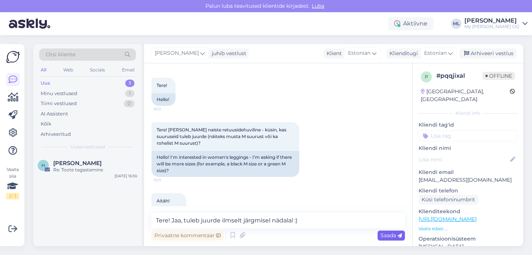
click at [384, 234] on span "Saada" at bounding box center [391, 235] width 21 height 7
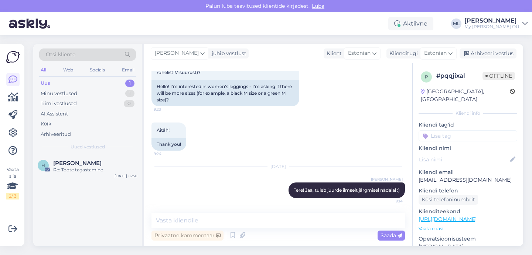
drag, startPoint x: 481, startPoint y: 51, endPoint x: 458, endPoint y: 50, distance: 22.6
click at [481, 51] on div "Arhiveeri vestlus" at bounding box center [488, 53] width 57 height 10
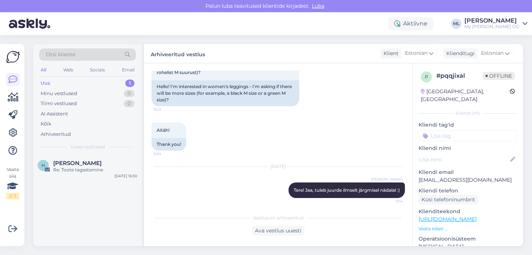
click at [44, 84] on div "Uus" at bounding box center [46, 82] width 10 height 7
click at [48, 76] on div "All Web Socials Email" at bounding box center [87, 70] width 97 height 11
click at [50, 78] on div "Uus 1" at bounding box center [87, 83] width 97 height 10
click at [48, 81] on div "Uus" at bounding box center [46, 82] width 10 height 7
click at [55, 86] on div "Uus 1" at bounding box center [87, 83] width 97 height 10
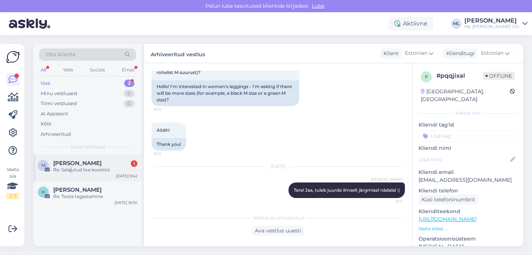
click at [71, 167] on div "Re: Salajutud live koostöö" at bounding box center [95, 169] width 84 height 7
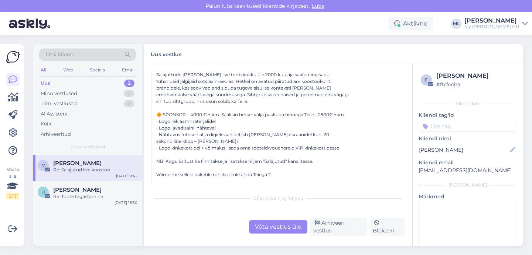
scroll to position [601, 0]
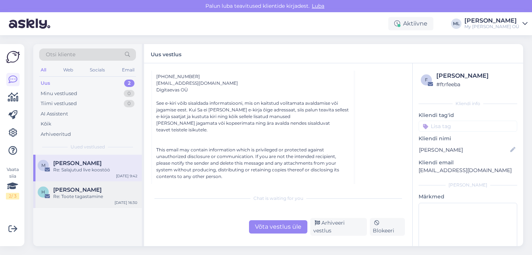
click at [98, 192] on span "[PERSON_NAME]" at bounding box center [77, 189] width 48 height 7
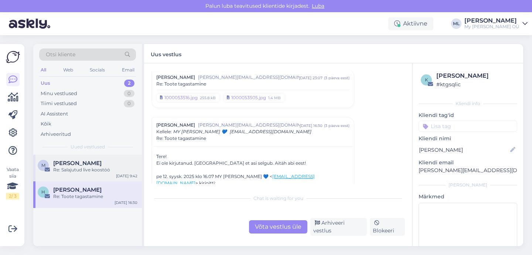
click at [85, 170] on div "Re: Salajutud live koostöö" at bounding box center [95, 169] width 84 height 7
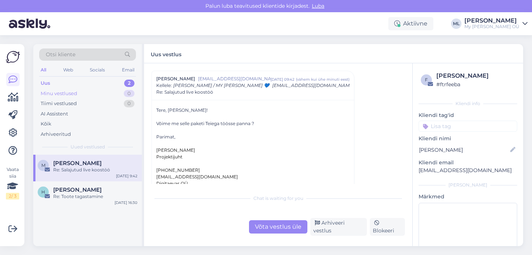
click at [74, 91] on div "Minu vestlused" at bounding box center [59, 93] width 37 height 7
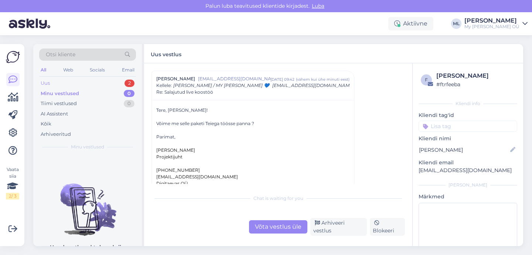
click at [71, 86] on div "Uus 2" at bounding box center [87, 83] width 97 height 10
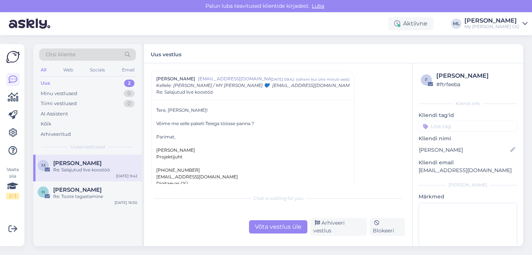
click at [271, 224] on div "Võta vestlus üle" at bounding box center [278, 226] width 58 height 13
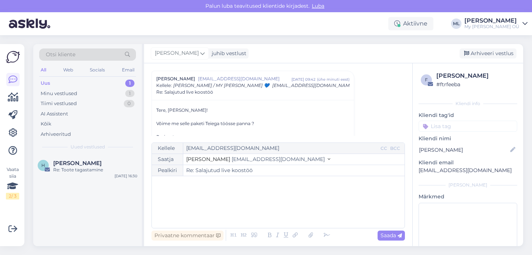
click at [226, 154] on div "Saatja Stella [EMAIL_ADDRESS][DOMAIN_NAME]" at bounding box center [278, 159] width 253 height 11
click at [232, 157] on span "[EMAIL_ADDRESS][DOMAIN_NAME]" at bounding box center [278, 159] width 93 height 7
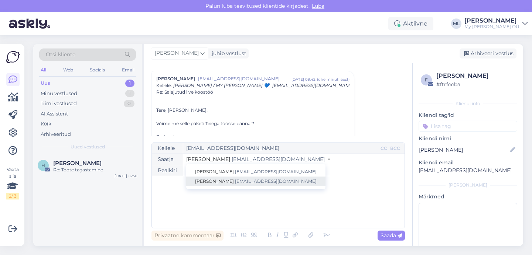
click at [201, 180] on span "[PERSON_NAME]" at bounding box center [214, 181] width 39 height 6
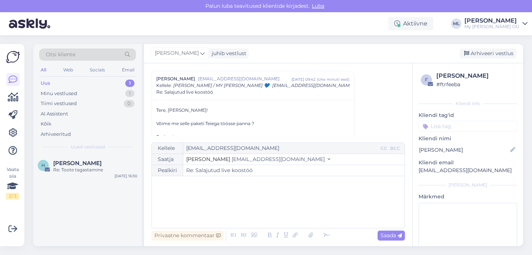
click at [176, 189] on div "﻿" at bounding box center [278, 202] width 245 height 44
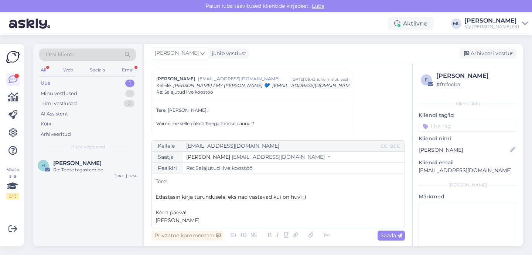
click at [386, 234] on span "Saada" at bounding box center [391, 235] width 21 height 7
type input "Re: Re: Salajutud live koostöö"
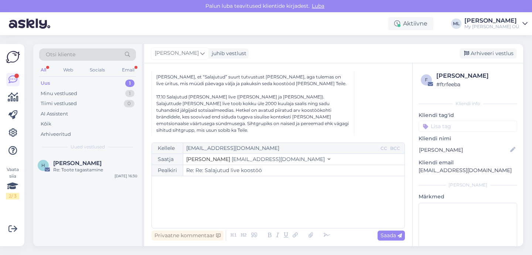
scroll to position [427, 0]
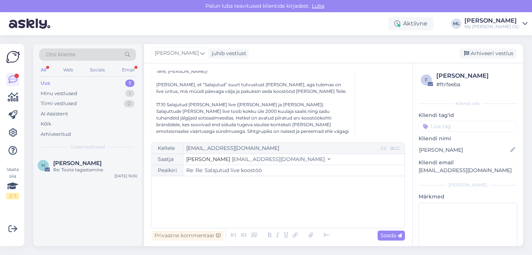
click at [269, 117] on div "17.10 Salajutud [PERSON_NAME] live ([PERSON_NAME] ja [PERSON_NAME]). Salajuttud…" at bounding box center [252, 121] width 193 height 40
click at [251, 101] on div "17.10 Salajutud [PERSON_NAME] live ([PERSON_NAME] ja [PERSON_NAME]). Salajuttud…" at bounding box center [252, 121] width 193 height 40
click at [230, 101] on div "17.10 Salajutud [PERSON_NAME] live ([PERSON_NAME] ja [PERSON_NAME]). Salajuttud…" at bounding box center [252, 121] width 193 height 40
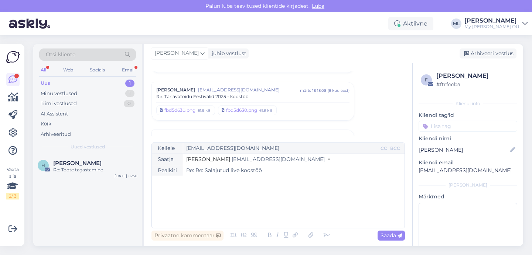
scroll to position [0, 0]
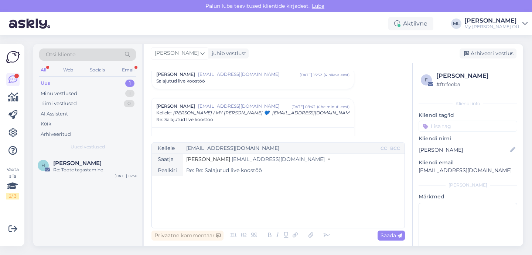
click at [198, 80] on span "Salajutud live koostöö" at bounding box center [180, 81] width 49 height 7
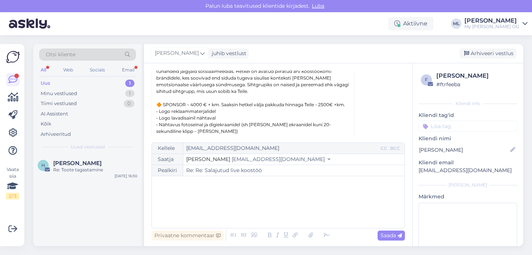
scroll to position [247, 0]
click at [45, 84] on div "Uus" at bounding box center [46, 82] width 10 height 7
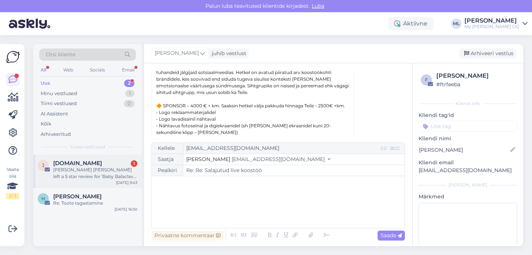
click at [95, 161] on div "[DOMAIN_NAME] 1" at bounding box center [95, 163] width 84 height 7
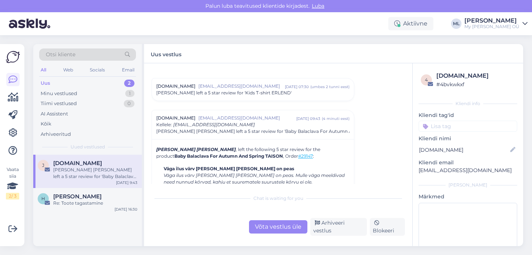
scroll to position [3168, 0]
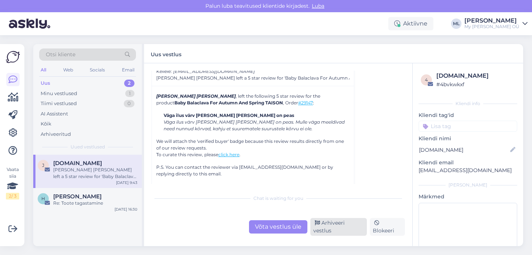
click at [326, 230] on div "Arhiveeri vestlus" at bounding box center [338, 227] width 57 height 18
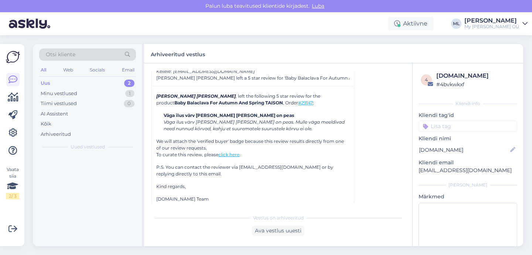
scroll to position [3167, 0]
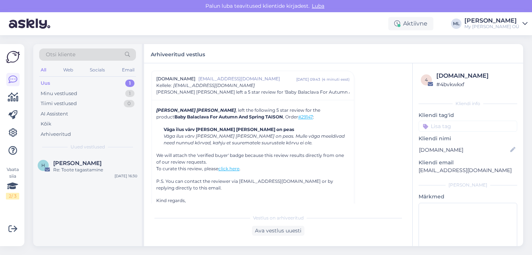
drag, startPoint x: 52, startPoint y: 86, endPoint x: 62, endPoint y: 82, distance: 11.1
click at [52, 86] on div "Uus 1" at bounding box center [87, 83] width 97 height 10
click at [114, 82] on div "Uus 1" at bounding box center [87, 83] width 97 height 10
click at [106, 94] on div "Minu vestlused 1" at bounding box center [87, 93] width 97 height 10
click at [54, 81] on div "Uus 1" at bounding box center [87, 83] width 97 height 10
